Goal: Task Accomplishment & Management: Manage account settings

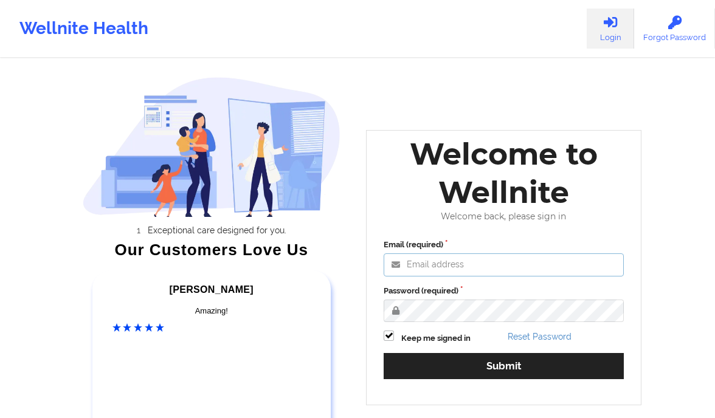
click at [428, 264] on input "Email (required)" at bounding box center [504, 264] width 240 height 23
click at [418, 265] on input "Email (required)" at bounding box center [504, 264] width 240 height 23
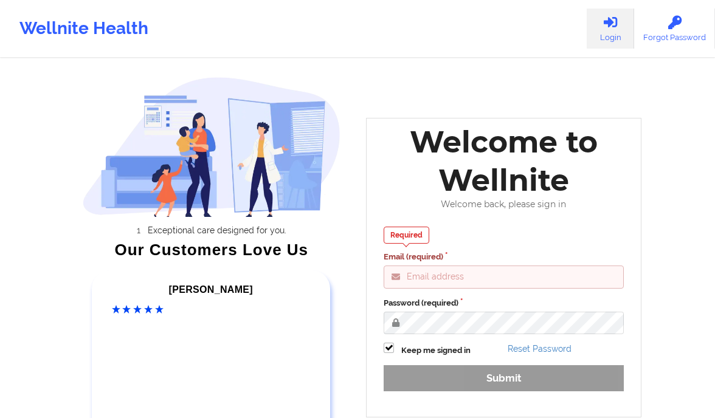
type input "clifford@wellnite.com"
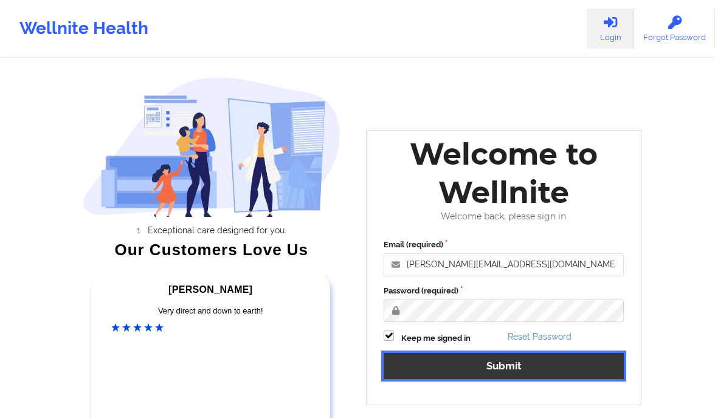
click at [540, 376] on button "Submit" at bounding box center [504, 366] width 240 height 26
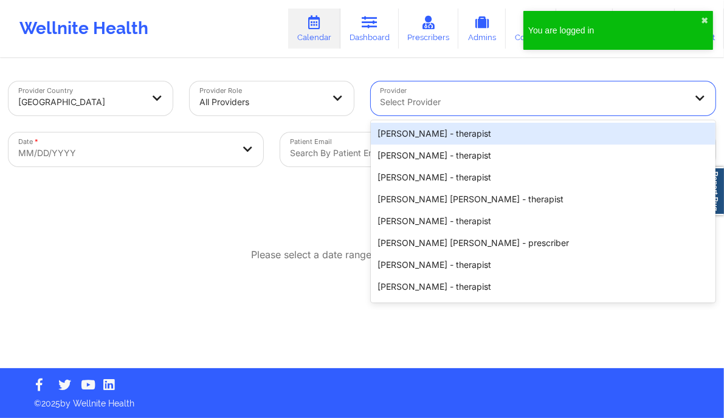
click at [470, 108] on div at bounding box center [532, 102] width 305 height 15
paste input "[PERSON_NAME]"
type input "[PERSON_NAME]"
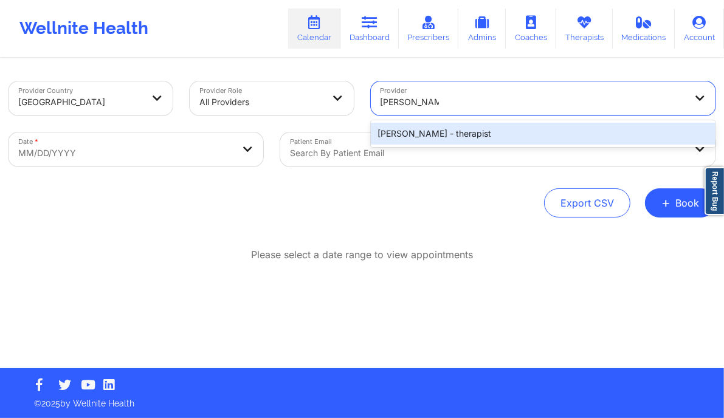
click at [399, 130] on div "Donna Sobers - therapist" at bounding box center [543, 134] width 345 height 22
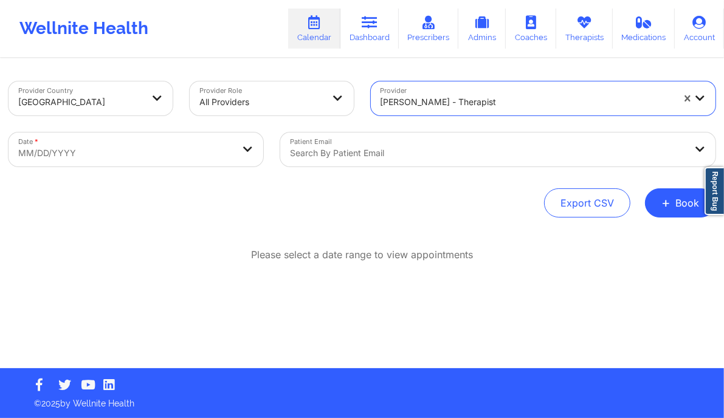
click at [208, 165] on body "Wellnite Health Calendar Dashboard Prescribers Admins Coaches Therapists Medica…" at bounding box center [362, 209] width 724 height 418
select select "2025-8"
select select "2025-9"
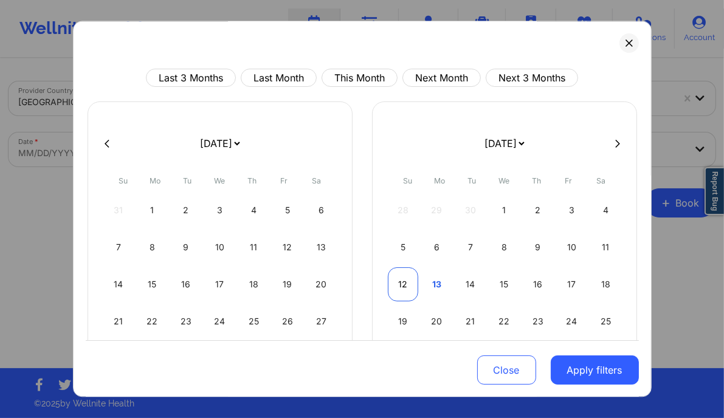
click at [389, 279] on div "12" at bounding box center [403, 284] width 31 height 34
select select "2025-9"
select select "2025-10"
select select "2025-9"
select select "2025-10"
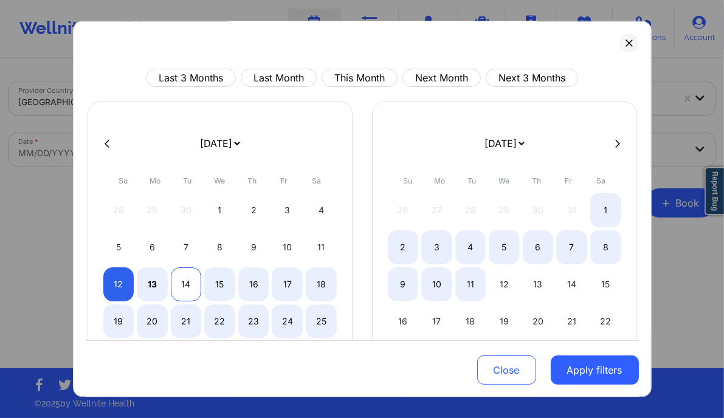
select select "2025-9"
select select "2025-10"
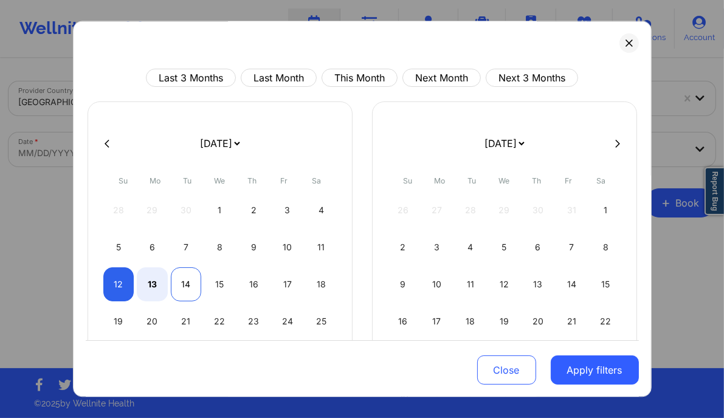
click at [179, 288] on div "14" at bounding box center [186, 284] width 31 height 34
select select "2025-9"
select select "2025-10"
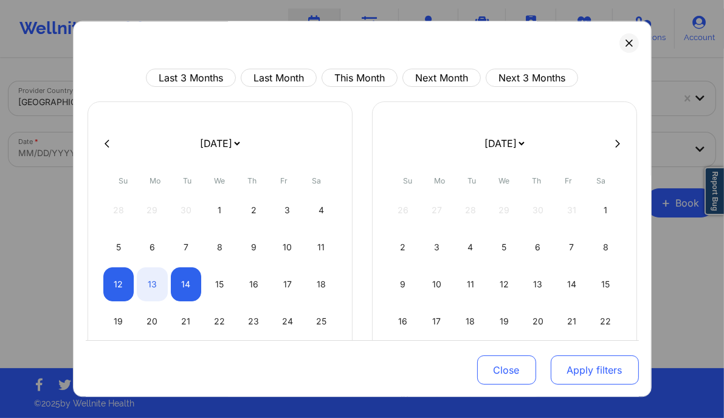
click at [590, 376] on button "Apply filters" at bounding box center [595, 370] width 88 height 29
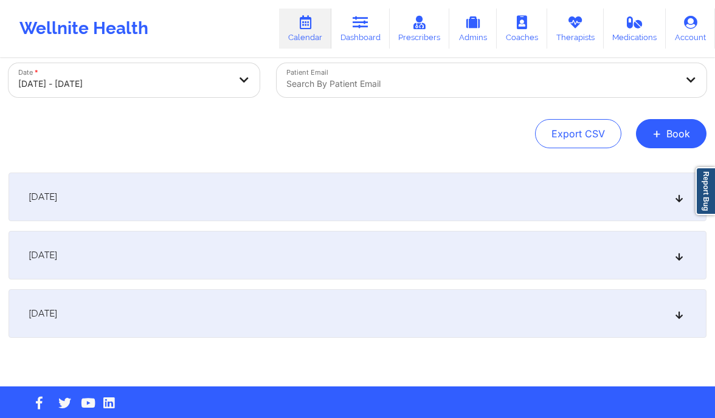
scroll to position [75, 0]
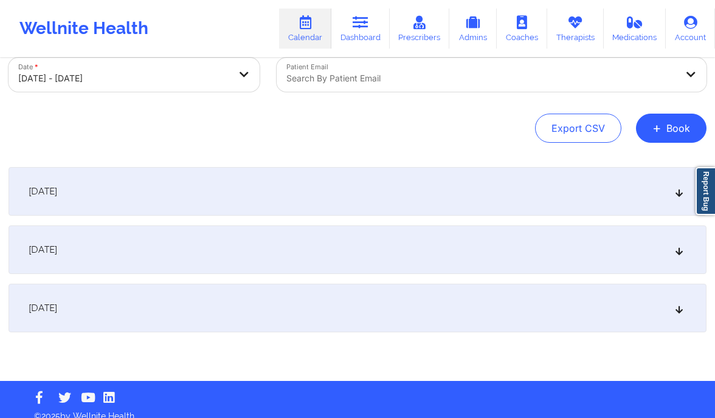
click at [666, 253] on div "October 13, 2025" at bounding box center [358, 249] width 698 height 49
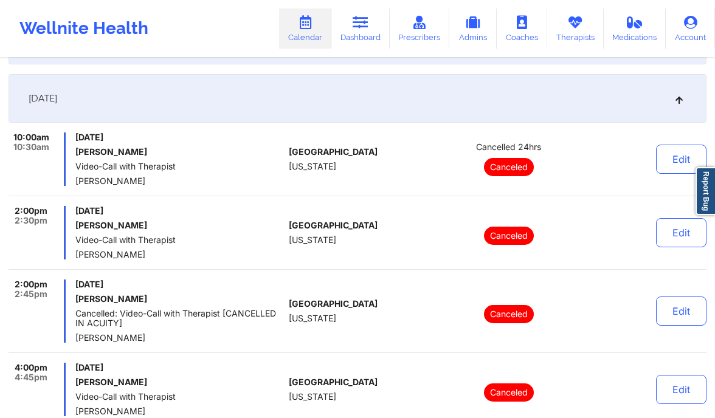
scroll to position [225, 0]
drag, startPoint x: 134, startPoint y: 151, endPoint x: 77, endPoint y: 153, distance: 56.5
click at [77, 153] on h6 "[PERSON_NAME]" at bounding box center [179, 153] width 209 height 10
copy h6 "[PERSON_NAME]"
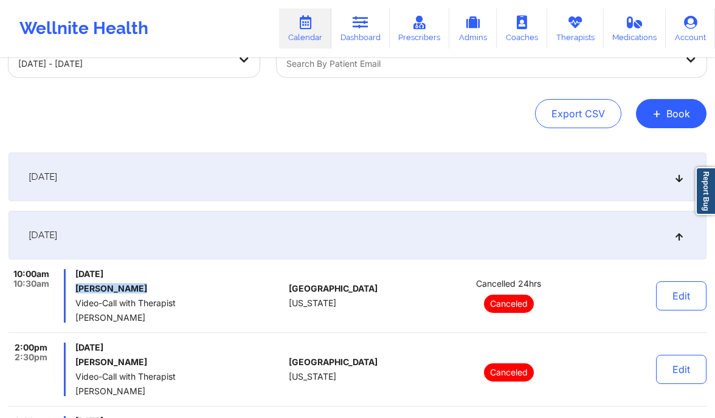
scroll to position [91, 0]
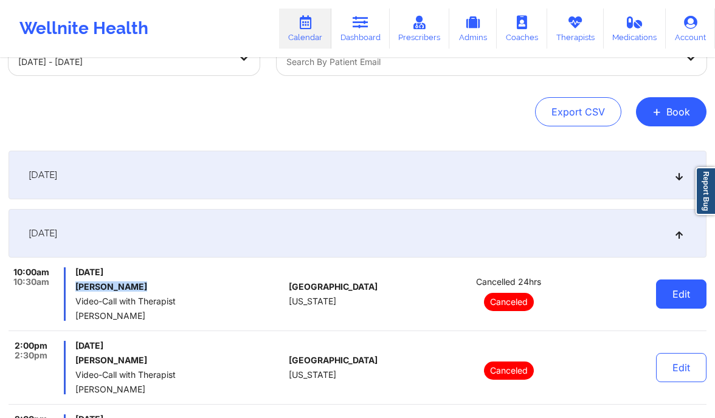
click at [684, 303] on button "Edit" at bounding box center [681, 294] width 50 height 29
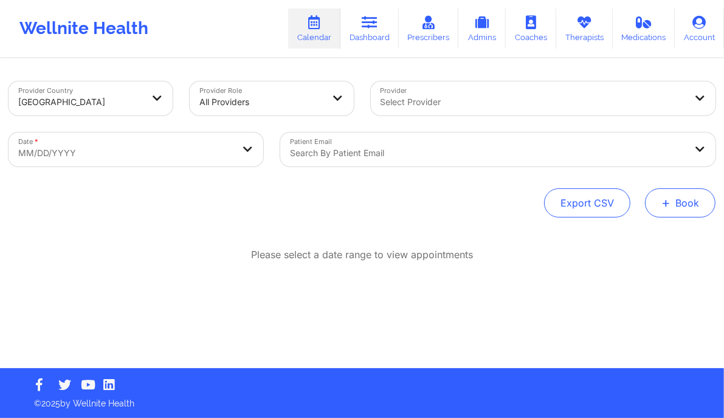
click at [675, 207] on button "+ Book" at bounding box center [680, 202] width 71 height 29
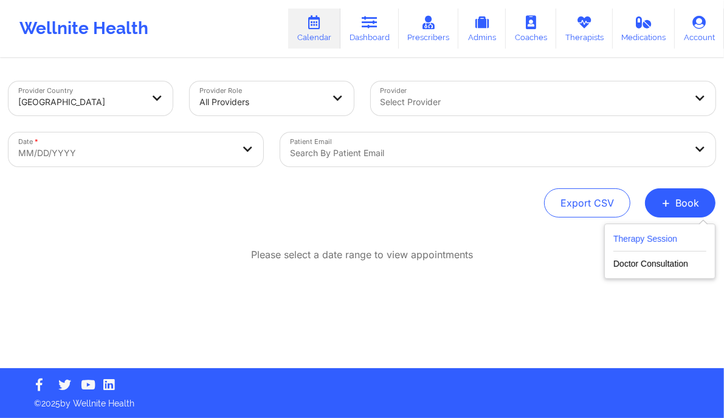
click at [661, 233] on button "Therapy Session" at bounding box center [659, 242] width 93 height 20
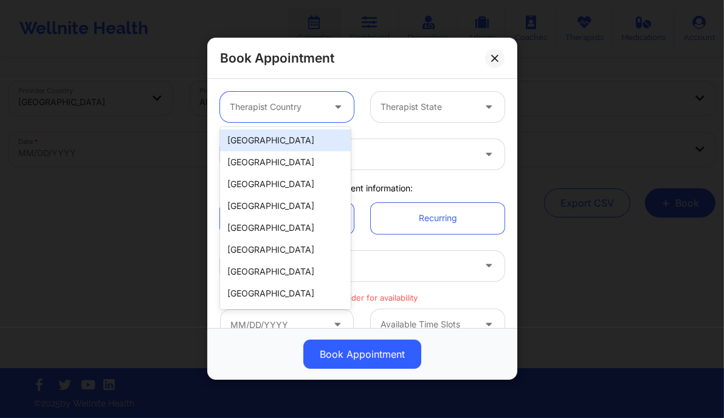
click at [286, 95] on div "Therapist Country" at bounding box center [272, 107] width 105 height 30
click at [280, 132] on div "[GEOGRAPHIC_DATA]" at bounding box center [285, 140] width 131 height 22
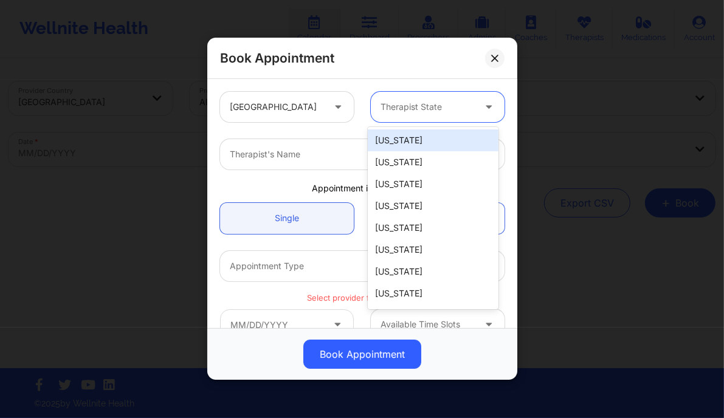
click at [419, 100] on div at bounding box center [427, 107] width 94 height 15
type input "new"
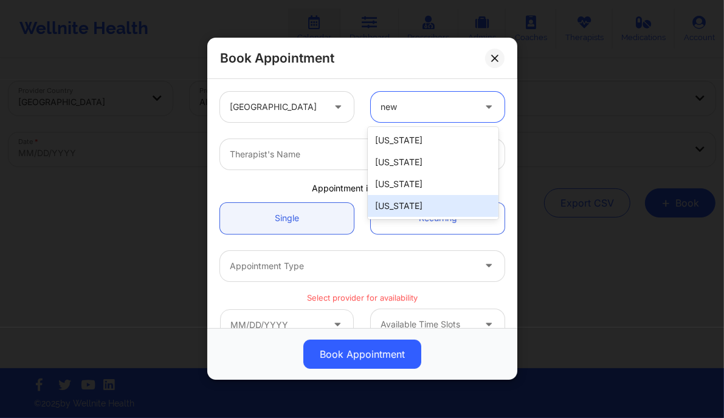
click at [410, 212] on div "[US_STATE]" at bounding box center [433, 206] width 131 height 22
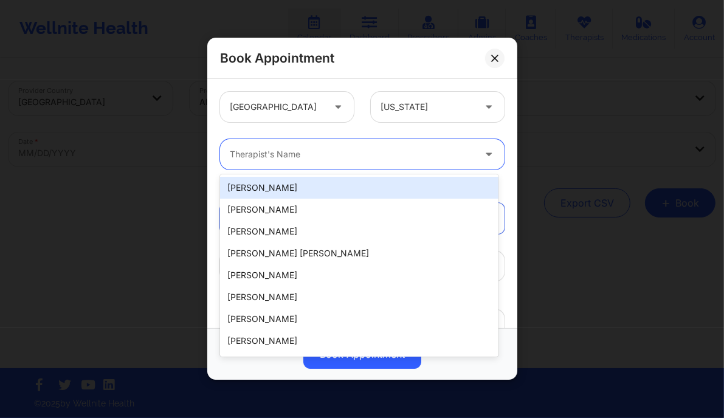
click at [309, 162] on div "Therapist's Name" at bounding box center [347, 154] width 255 height 30
paste input "[PERSON_NAME]"
type input "[PERSON_NAME]"
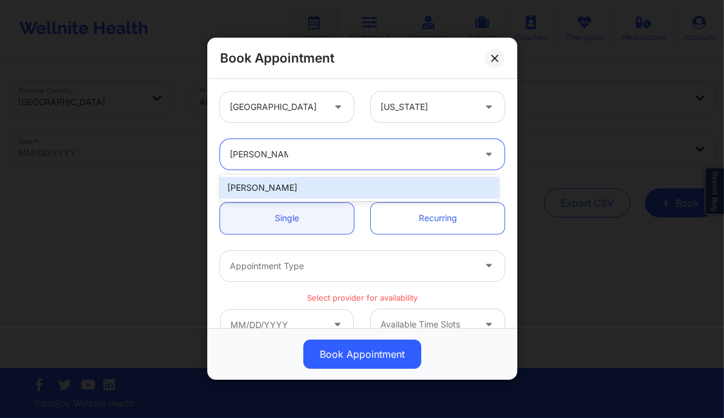
click at [288, 182] on div "[PERSON_NAME]" at bounding box center [359, 188] width 278 height 22
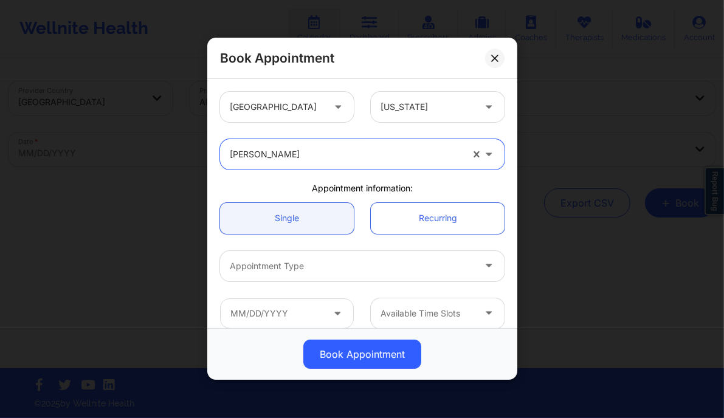
scroll to position [57, 0]
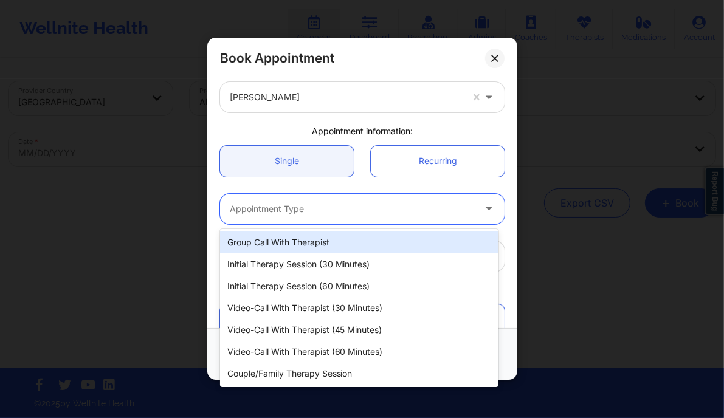
click at [326, 215] on div at bounding box center [352, 209] width 244 height 15
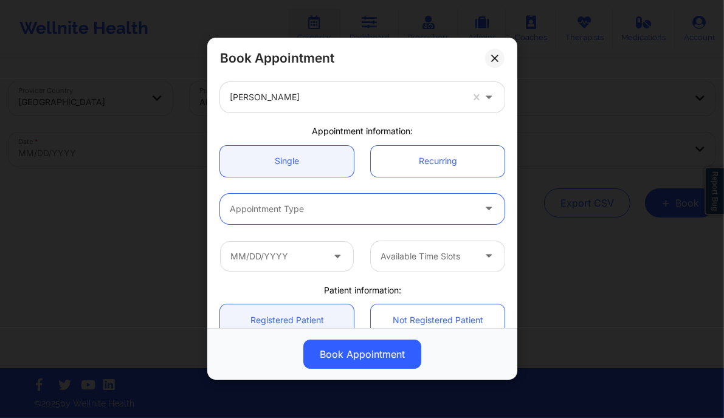
click at [365, 215] on div at bounding box center [352, 209] width 244 height 15
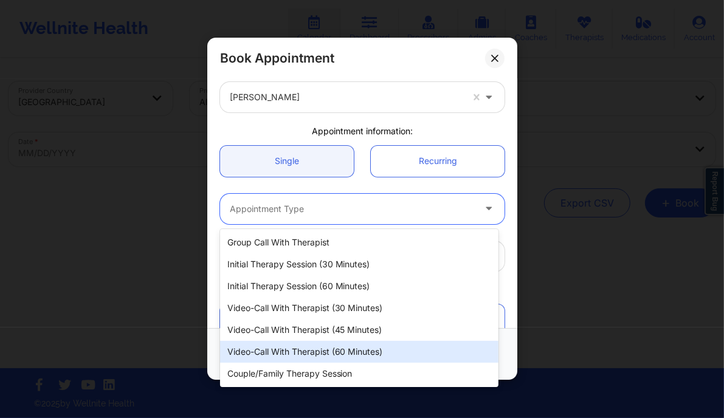
click at [355, 352] on div "Video-Call with Therapist (60 minutes)" at bounding box center [359, 352] width 278 height 22
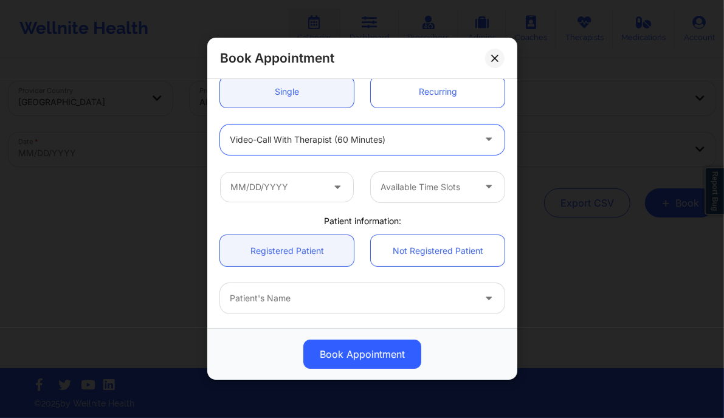
scroll to position [128, 0]
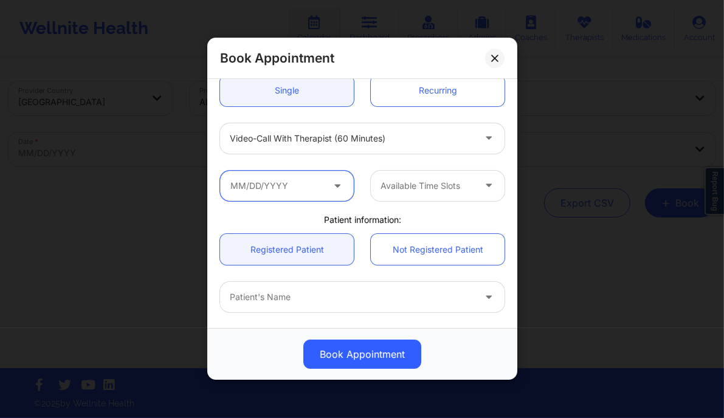
click at [314, 194] on input "text" at bounding box center [287, 186] width 134 height 30
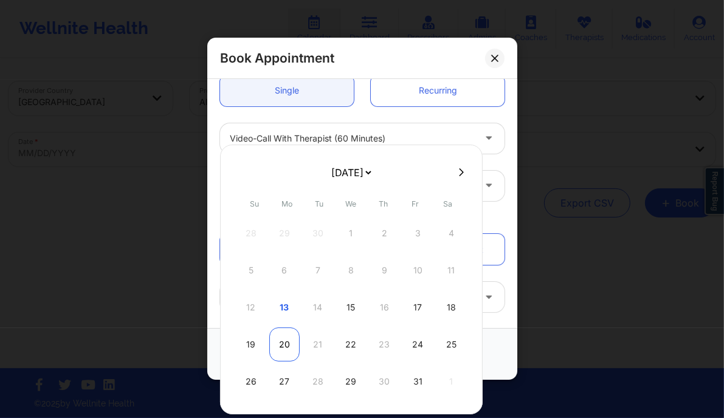
click at [286, 342] on div "20" at bounding box center [284, 345] width 30 height 34
type input "[DATE]"
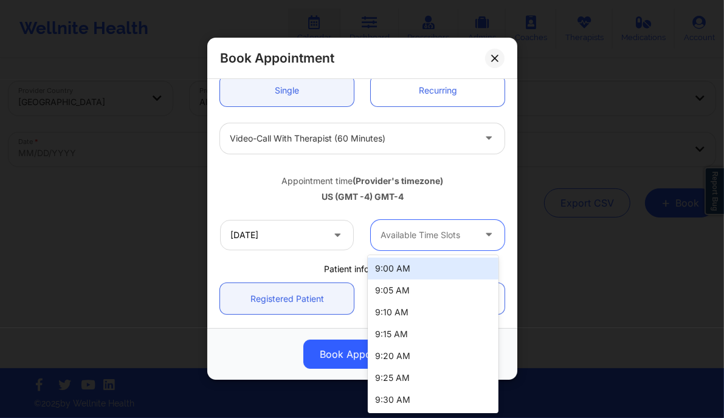
click at [428, 235] on div at bounding box center [427, 235] width 94 height 15
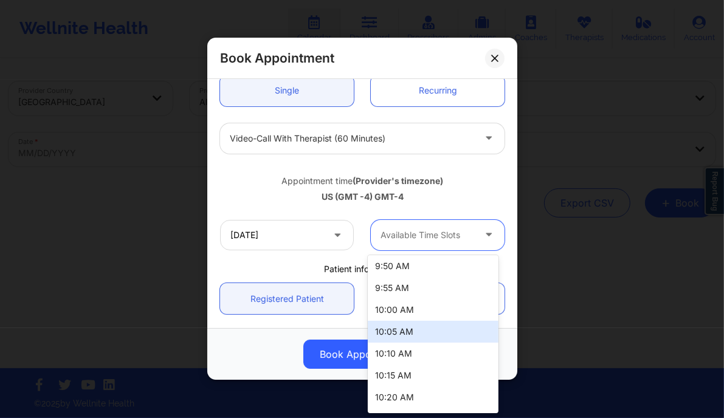
scroll to position [241, 0]
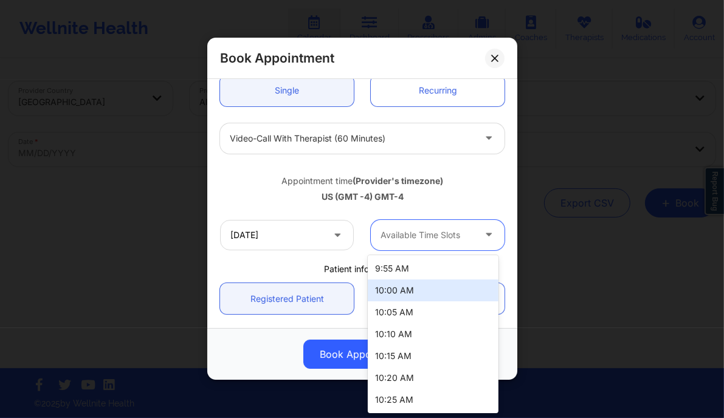
click at [408, 291] on div "10:00 AM" at bounding box center [433, 291] width 131 height 22
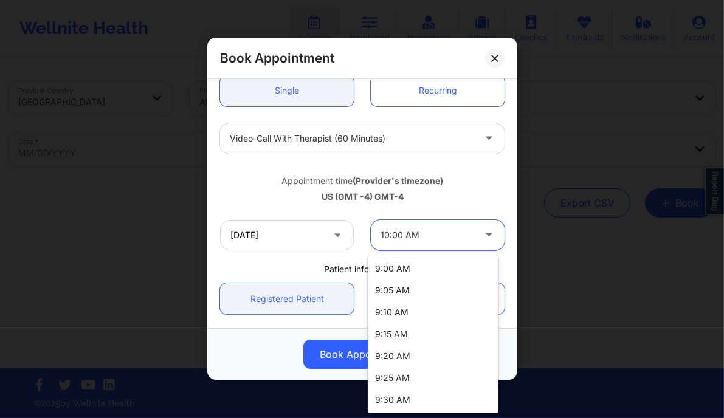
click at [448, 242] on div at bounding box center [427, 235] width 94 height 15
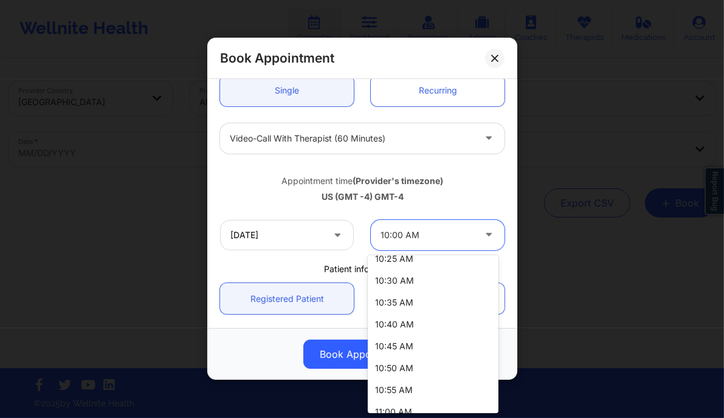
scroll to position [385, 0]
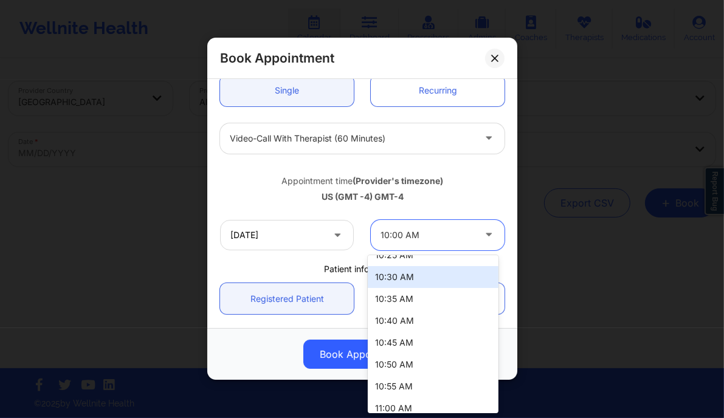
click at [396, 278] on div "10:30 AM" at bounding box center [433, 277] width 131 height 22
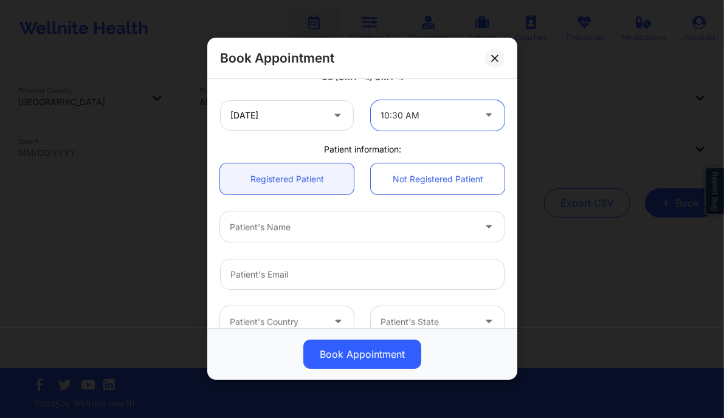
scroll to position [248, 0]
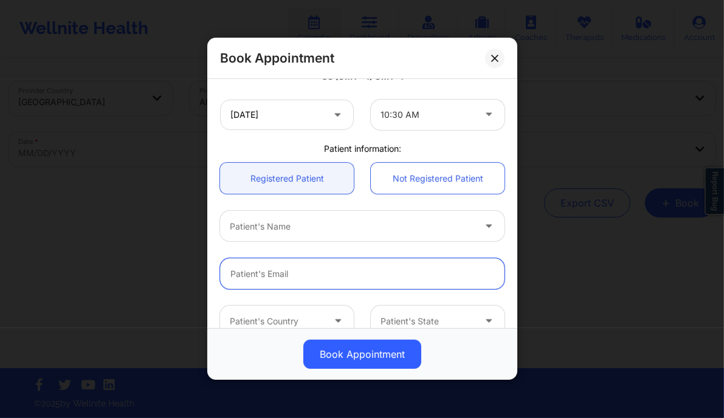
drag, startPoint x: 376, startPoint y: 278, endPoint x: 242, endPoint y: 221, distance: 145.6
click at [242, 221] on div "[GEOGRAPHIC_DATA] [US_STATE] [PERSON_NAME] Appointment information: Single Recu…" at bounding box center [362, 146] width 301 height 622
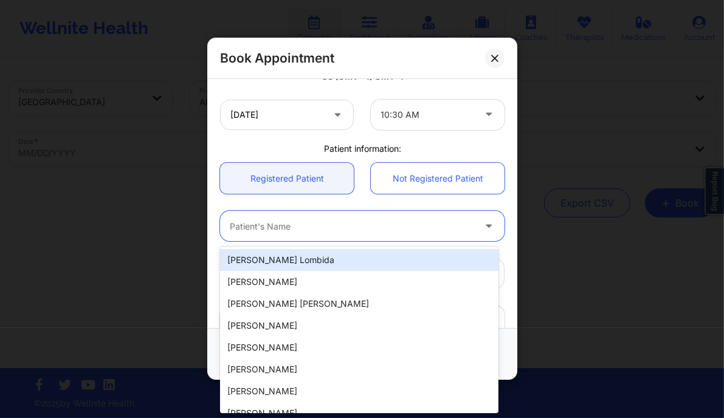
click at [242, 221] on div at bounding box center [352, 226] width 244 height 15
paste input "[PERSON_NAME]"
type input "[PERSON_NAME]"
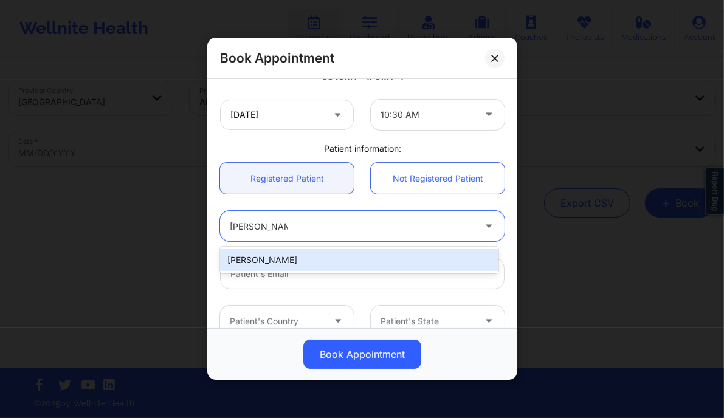
click at [294, 270] on div "[PERSON_NAME]" at bounding box center [359, 260] width 278 height 22
type input "[EMAIL_ADDRESS][DOMAIN_NAME]"
type input "[PHONE_NUMBER]"
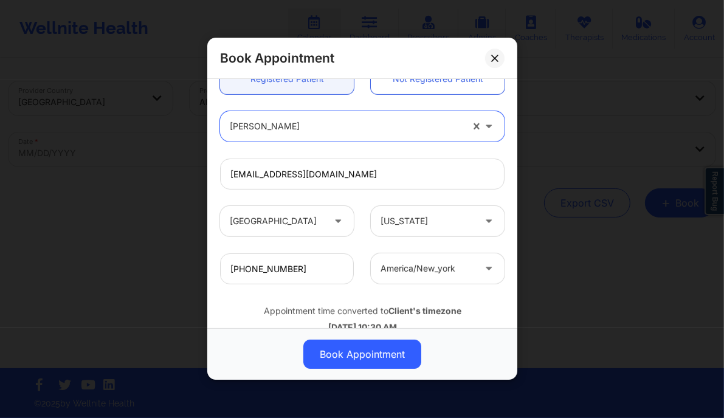
scroll to position [382, 0]
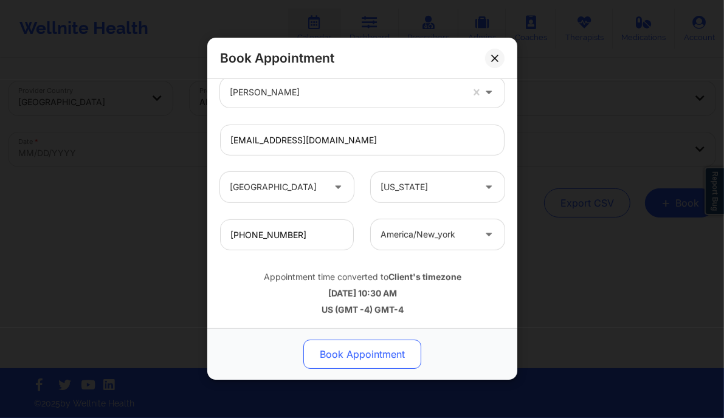
click at [348, 351] on button "Book Appointment" at bounding box center [362, 354] width 118 height 29
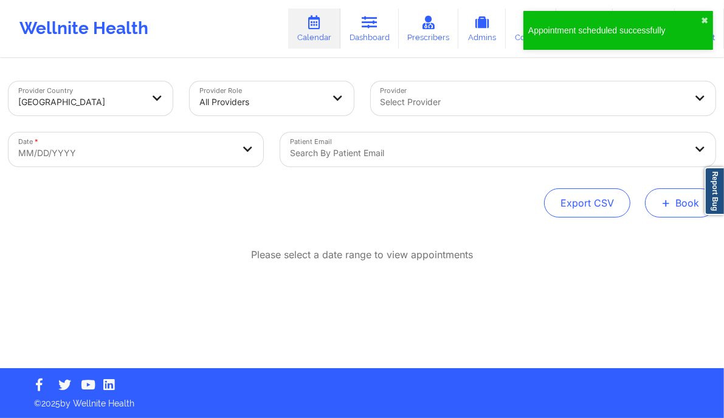
click at [669, 199] on span "+" at bounding box center [665, 202] width 9 height 7
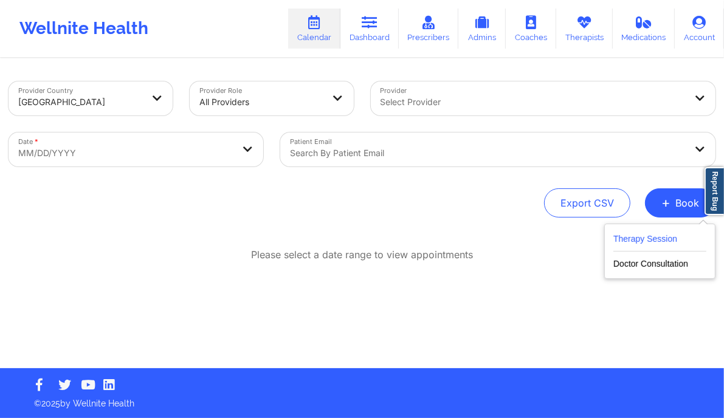
click at [627, 238] on button "Therapy Session" at bounding box center [659, 242] width 93 height 20
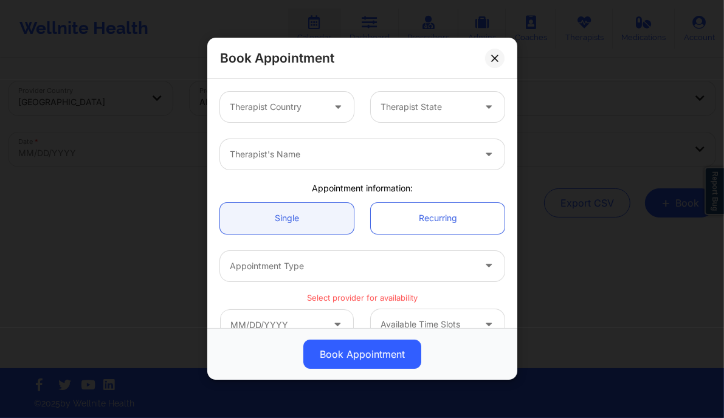
click at [312, 107] on div at bounding box center [277, 107] width 94 height 15
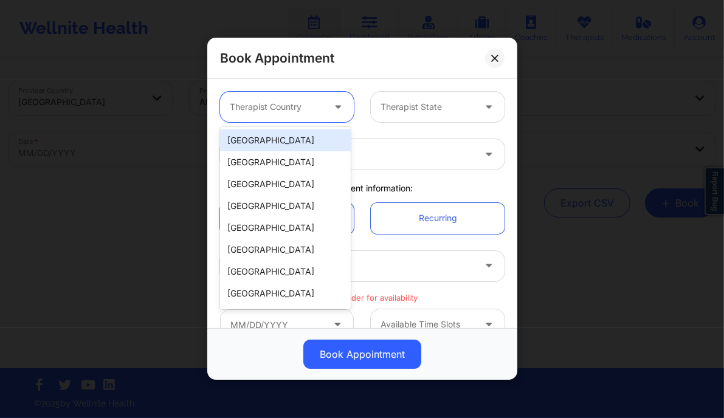
click at [278, 145] on div "[GEOGRAPHIC_DATA]" at bounding box center [285, 140] width 131 height 22
